Goal: Task Accomplishment & Management: Complete application form

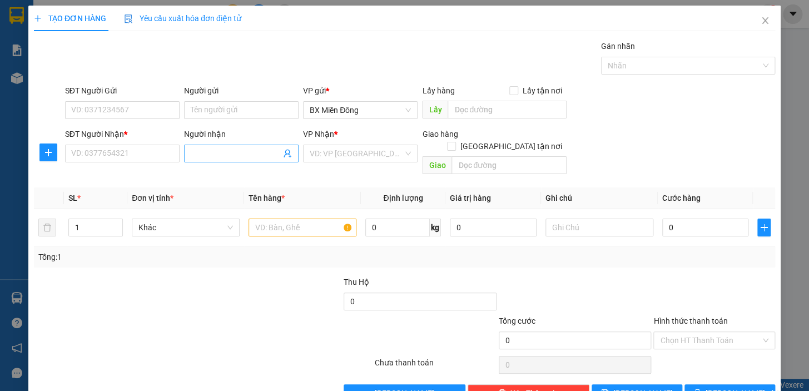
click at [203, 150] on input "Người nhận" at bounding box center [236, 153] width 90 height 12
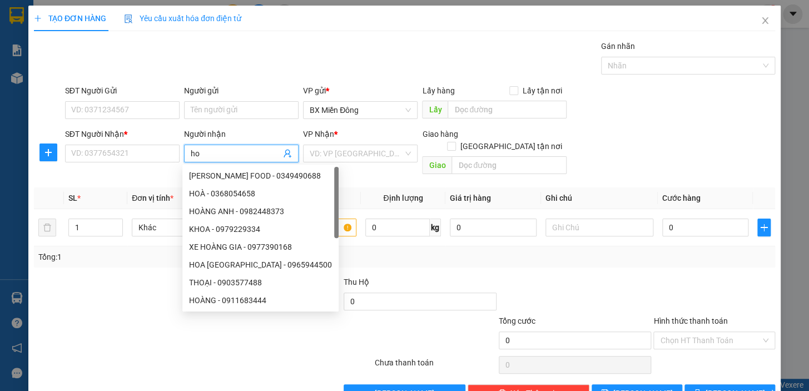
type input "h"
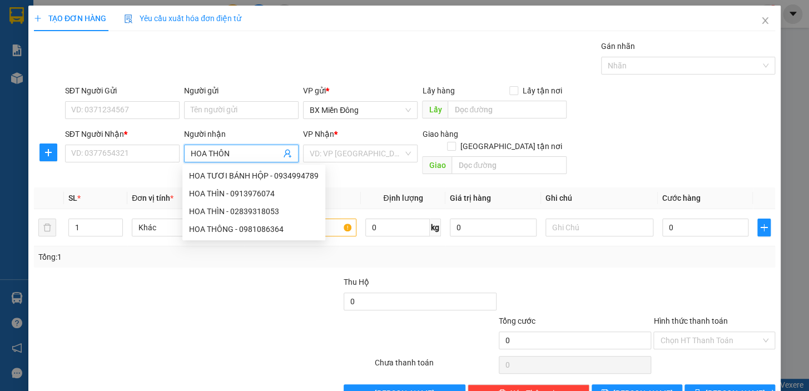
type input "HOA THÔNG"
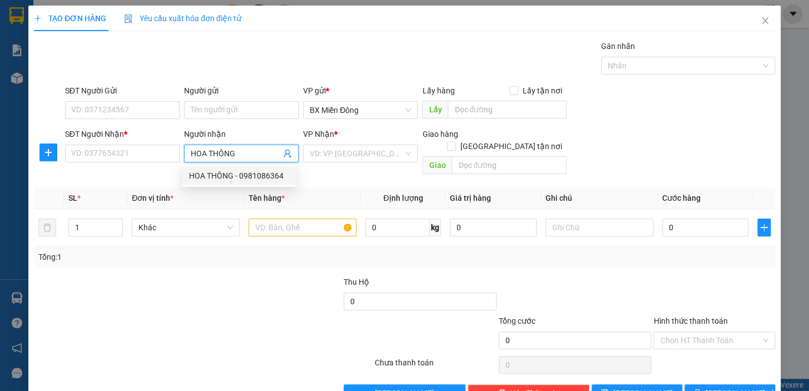
click at [226, 179] on div "HOA THÔNG - 0981086364" at bounding box center [239, 176] width 100 height 12
type input "0981086364"
type input "HOA THÔNG"
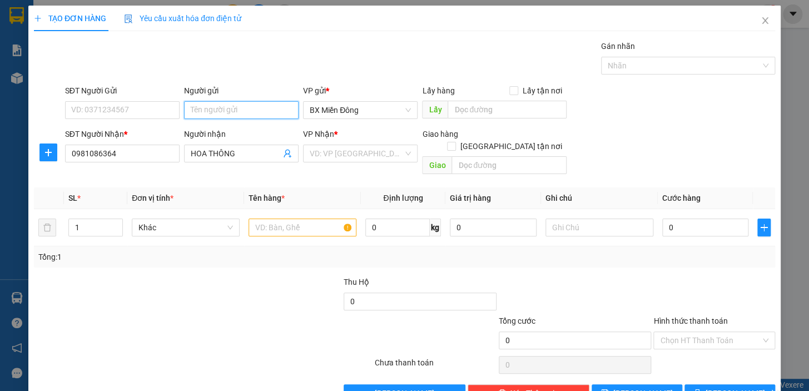
click at [222, 108] on input "Người gửi" at bounding box center [241, 110] width 115 height 18
type input "NHÂM"
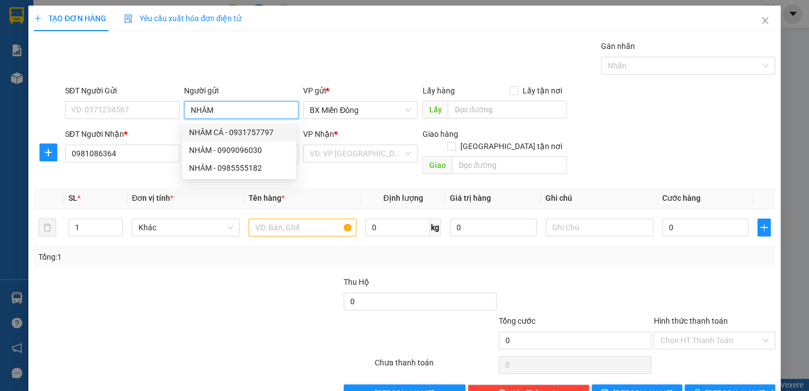
click at [225, 128] on div "NHÂM CÁ - 0931757797" at bounding box center [239, 132] width 100 height 12
type input "0931757797"
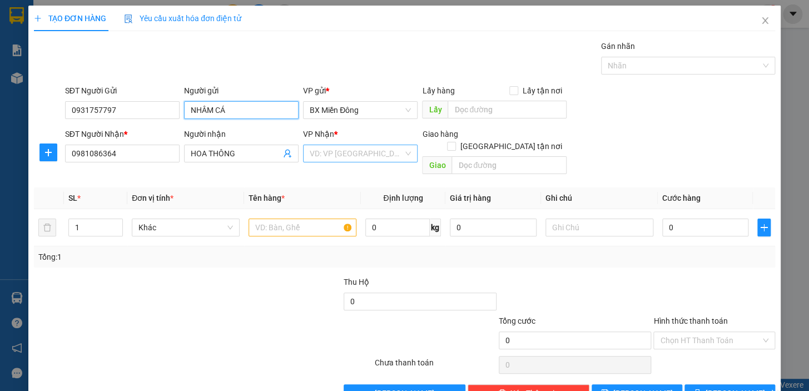
type input "NHÂM CÁ"
drag, startPoint x: 377, startPoint y: 155, endPoint x: 381, endPoint y: 178, distance: 23.1
click at [377, 156] on input "search" at bounding box center [356, 153] width 93 height 17
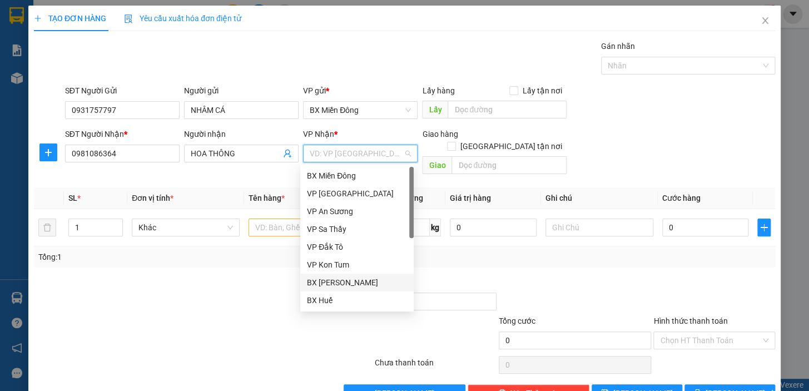
click at [361, 280] on div "BX Phạm Văn Đồng" at bounding box center [357, 282] width 100 height 12
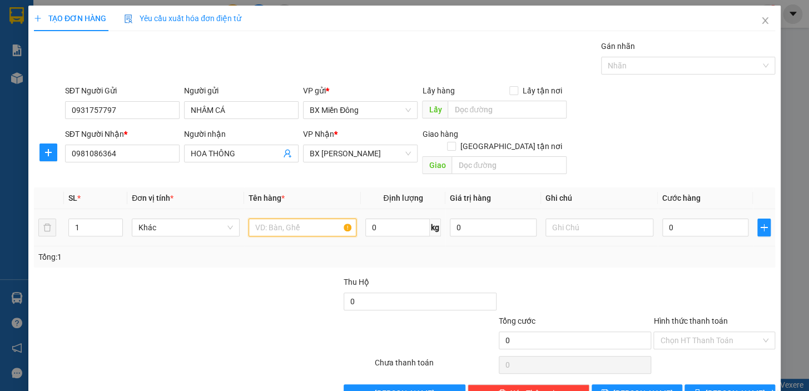
click at [280, 218] on input "text" at bounding box center [303, 227] width 108 height 18
type input "2 TX"
click at [98, 219] on input "1" at bounding box center [95, 227] width 53 height 17
type input "2"
click at [672, 218] on input "0" at bounding box center [705, 227] width 87 height 18
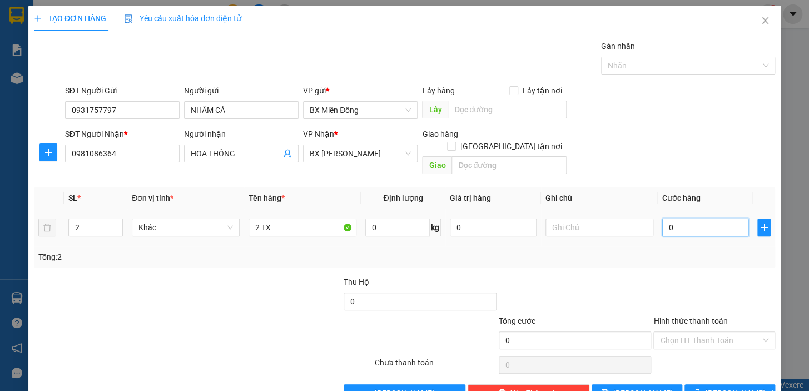
type input "2"
type input "20"
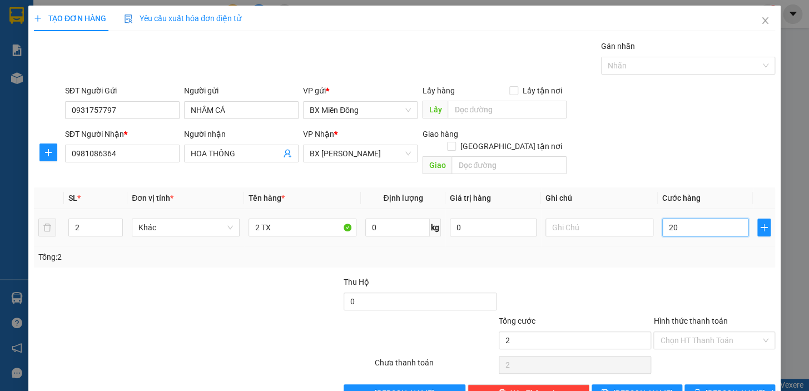
type input "20"
type input "200"
type input "200.000"
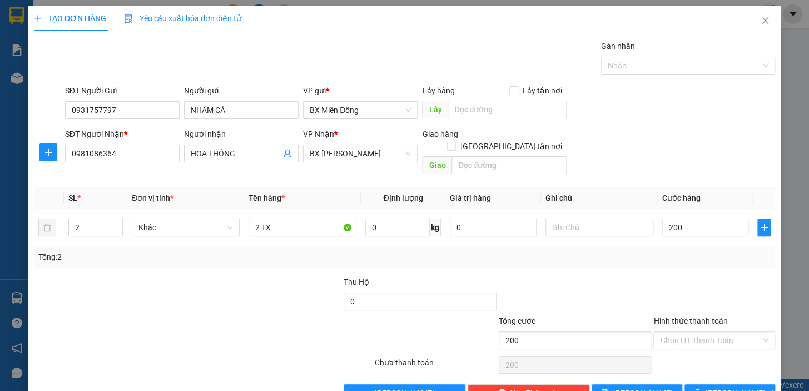
type input "200.000"
click at [712, 369] on div "Transit Pickup Surcharge Ids Transit Deliver Surcharge Ids Transit Deliver Surc…" at bounding box center [404, 221] width 741 height 362
click at [713, 384] on button "Lưu và In" at bounding box center [729, 393] width 91 height 18
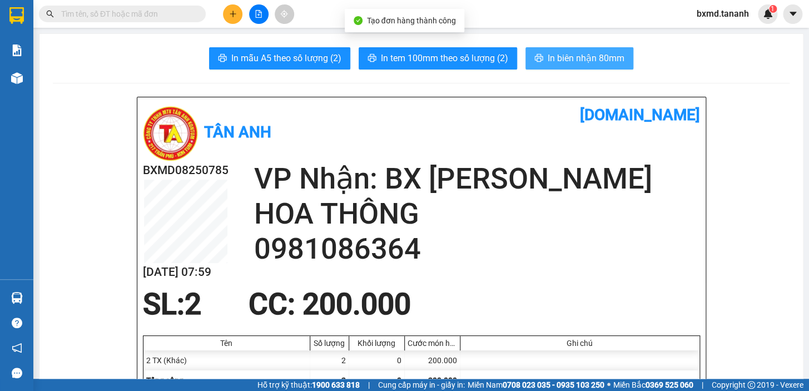
click at [550, 56] on span "In biên nhận 80mm" at bounding box center [586, 58] width 77 height 14
